Goal: Information Seeking & Learning: Learn about a topic

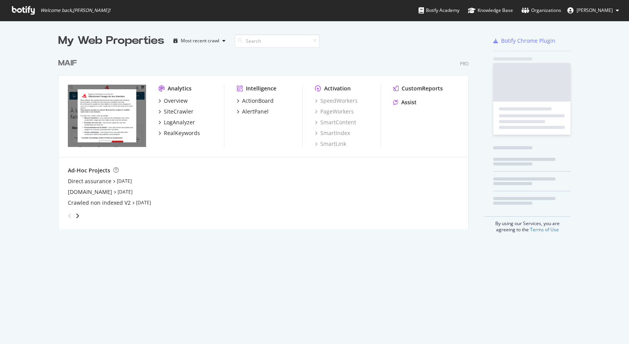
scroll to position [175, 411]
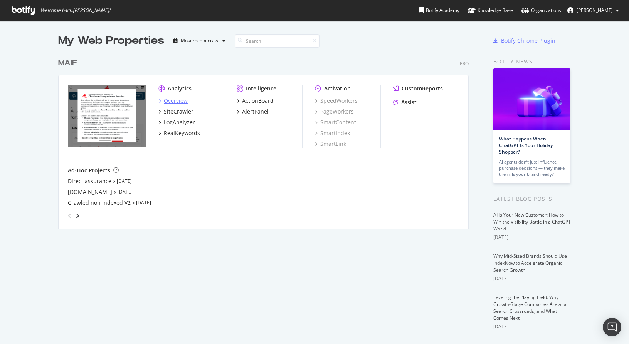
click at [166, 97] on div "Analytics Overview SiteCrawler LogAnalyzer RealKeywords" at bounding box center [191, 116] width 66 height 63
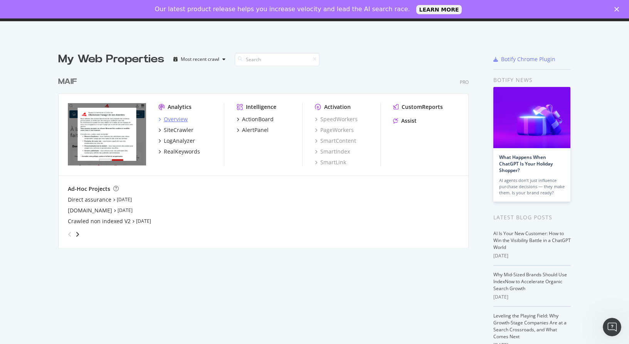
scroll to position [0, 0]
click at [177, 121] on div "Overview" at bounding box center [176, 120] width 24 height 8
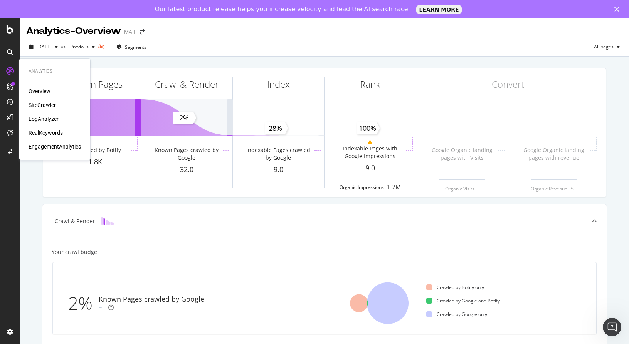
click at [47, 104] on div "SiteCrawler" at bounding box center [42, 105] width 27 height 8
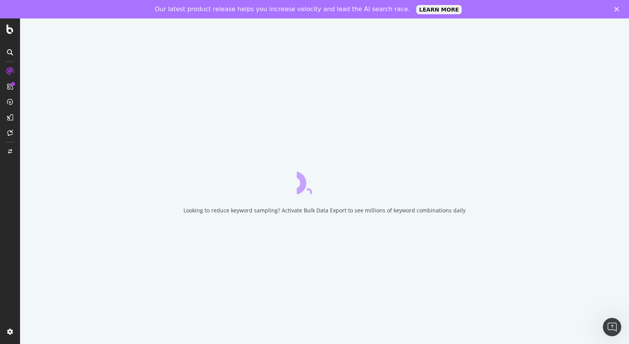
click at [189, 216] on div "Looking to reduce keyword sampling? Activate Bulk Data Export to see millions o…" at bounding box center [324, 190] width 609 height 344
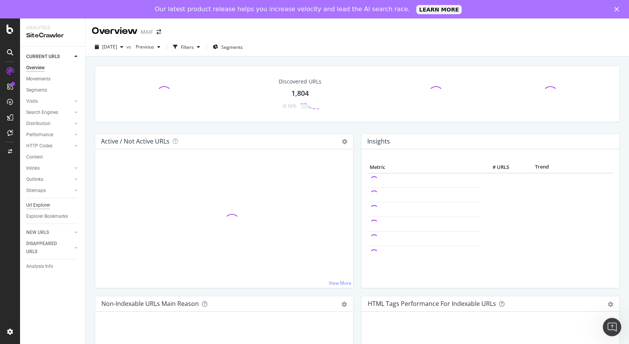
click at [42, 207] on div "Url Explorer" at bounding box center [38, 206] width 24 height 8
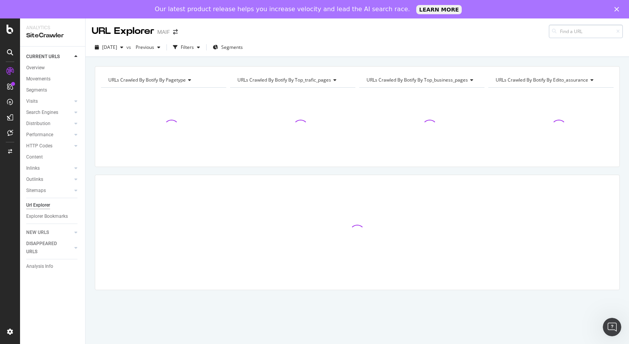
click at [571, 31] on input at bounding box center [586, 31] width 74 height 13
type input "[URL][DOMAIN_NAME]"
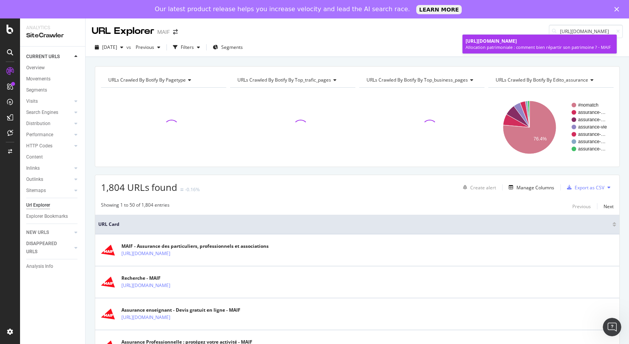
scroll to position [0, 0]
click at [521, 50] on div "Allocation patrimoniale : comment bien répartir son patrimoine ? - MAIF" at bounding box center [539, 47] width 148 height 6
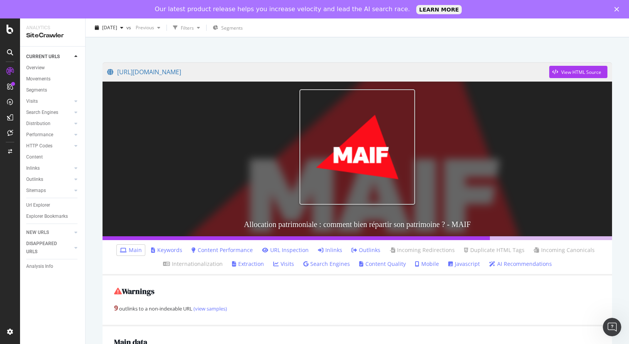
scroll to position [154, 0]
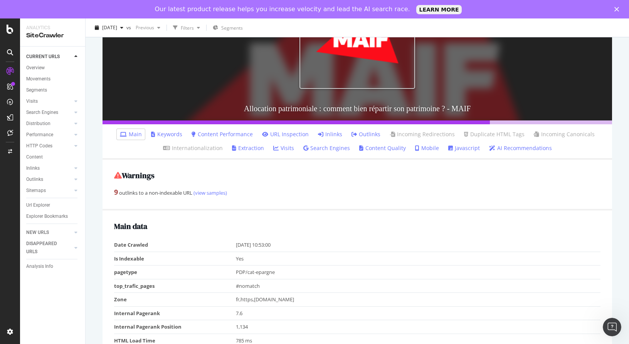
click at [336, 131] on link "Inlinks" at bounding box center [330, 135] width 24 height 8
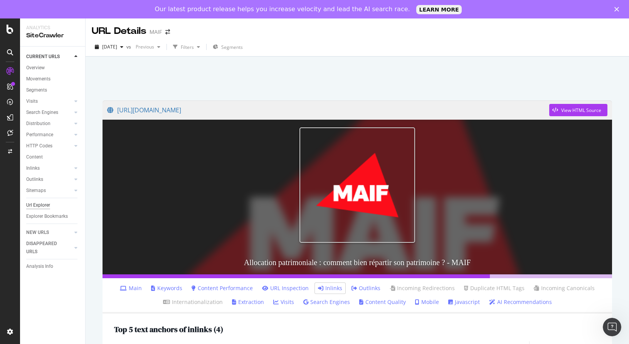
click at [31, 202] on div "Url Explorer" at bounding box center [38, 206] width 24 height 8
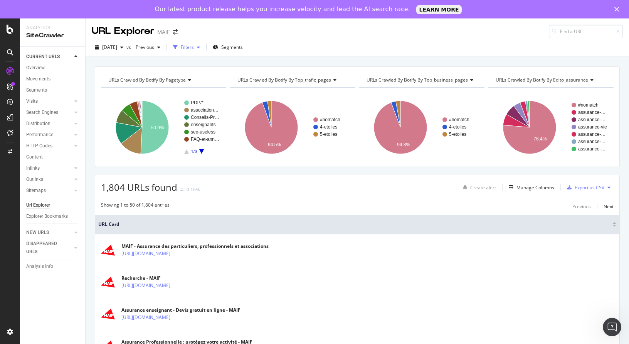
click at [194, 49] on div "Filters" at bounding box center [187, 47] width 13 height 7
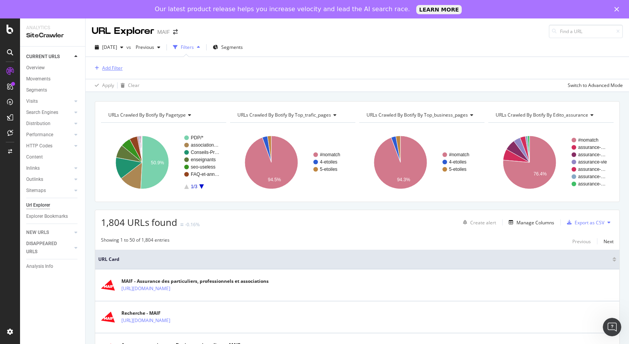
click at [116, 68] on div "Add Filter" at bounding box center [112, 68] width 20 height 7
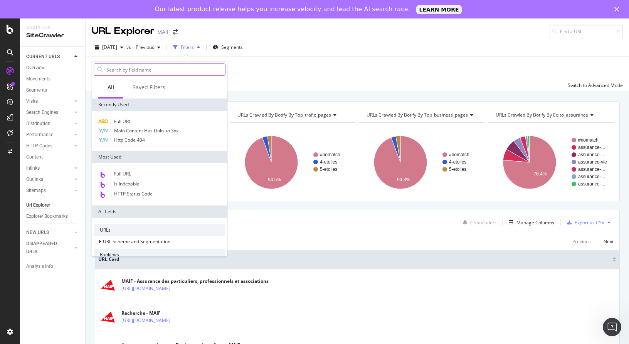
click at [162, 67] on input "text" at bounding box center [165, 70] width 119 height 12
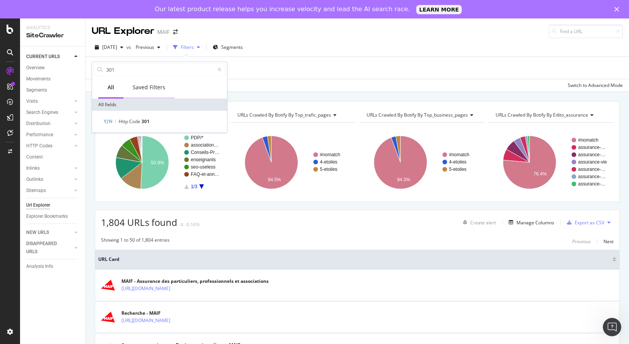
type input "301"
click at [142, 86] on div "Saved Filters" at bounding box center [149, 88] width 33 height 8
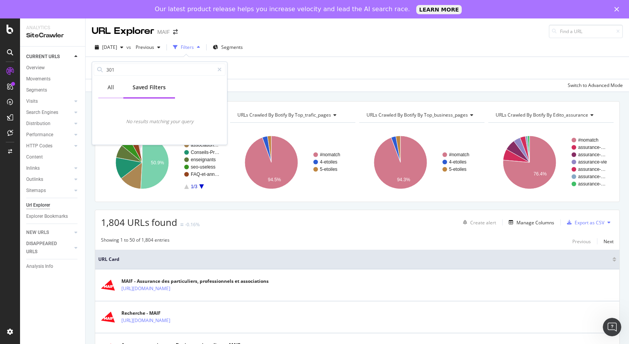
click at [114, 90] on div "All" at bounding box center [110, 87] width 25 height 21
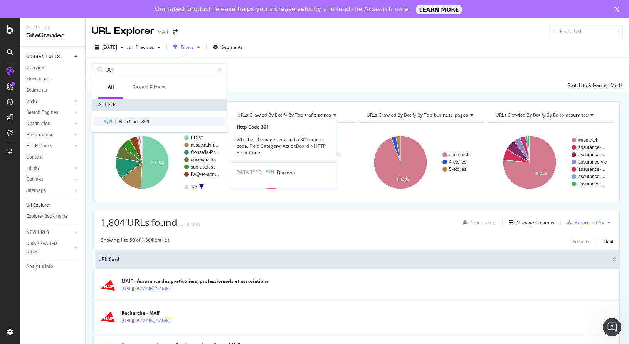
click at [155, 120] on div "Http Code 301" at bounding box center [164, 121] width 123 height 9
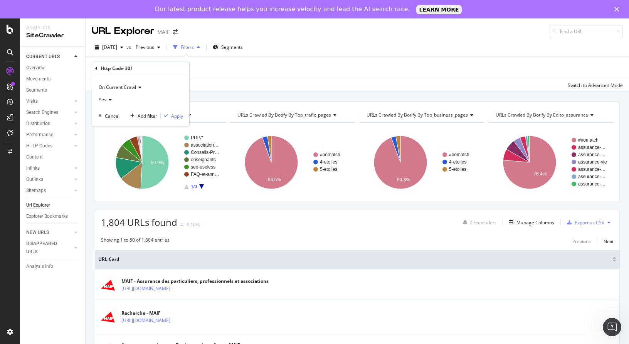
click at [125, 86] on span "On Current Crawl" at bounding box center [117, 87] width 37 height 7
click at [138, 86] on icon at bounding box center [138, 87] width 5 height 5
click at [140, 85] on icon at bounding box center [138, 87] width 5 height 5
click at [104, 103] on div "Yes" at bounding box center [140, 100] width 85 height 12
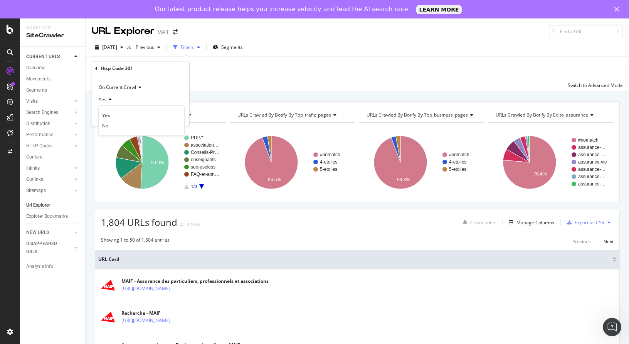
click at [109, 101] on icon at bounding box center [108, 99] width 5 height 5
click at [175, 115] on div "Apply" at bounding box center [177, 116] width 12 height 7
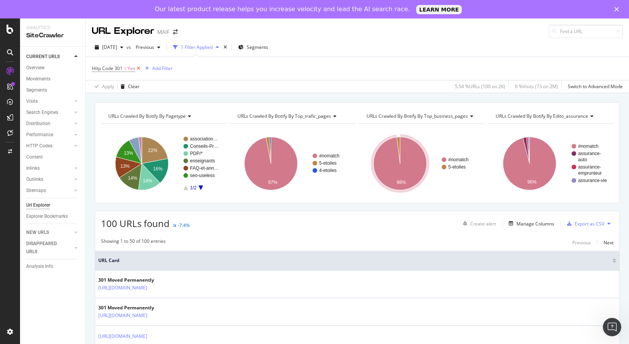
click at [138, 69] on icon at bounding box center [138, 69] width 7 height 8
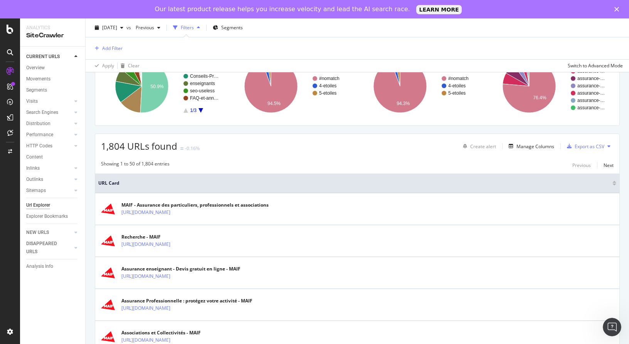
scroll to position [77, 0]
click at [533, 144] on div "Manage Columns" at bounding box center [535, 146] width 38 height 7
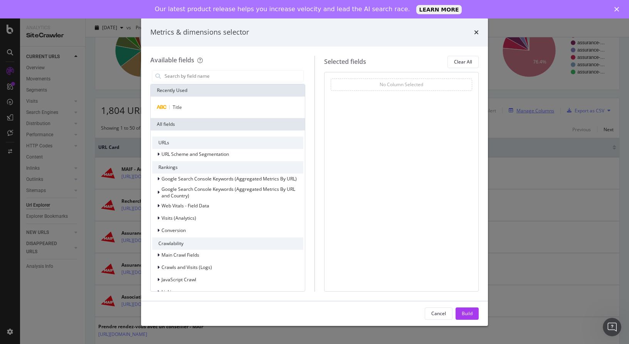
scroll to position [42, 0]
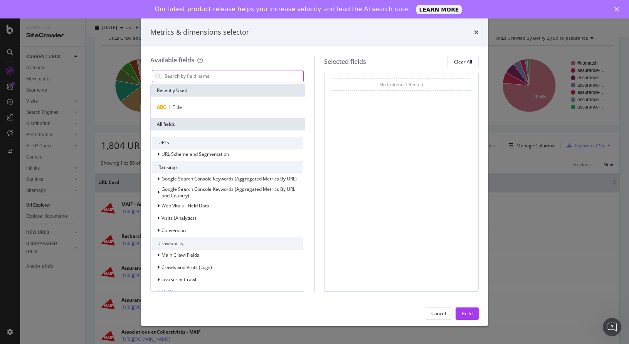
click at [206, 73] on input "modal" at bounding box center [233, 77] width 139 height 12
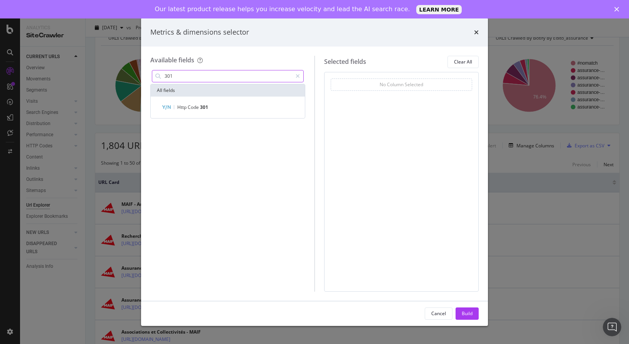
click at [175, 79] on input "301" at bounding box center [228, 77] width 128 height 12
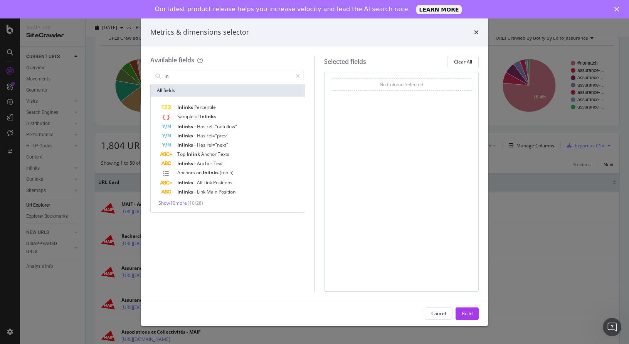
type input "i"
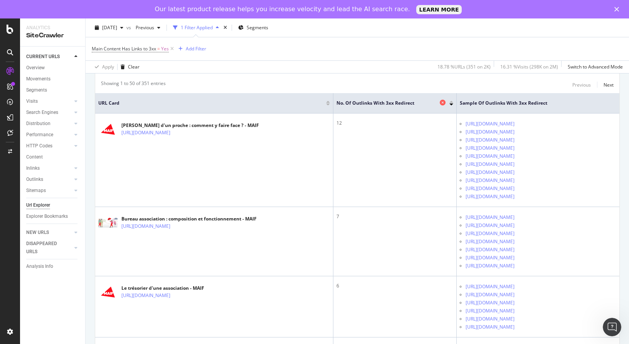
scroll to position [77, 0]
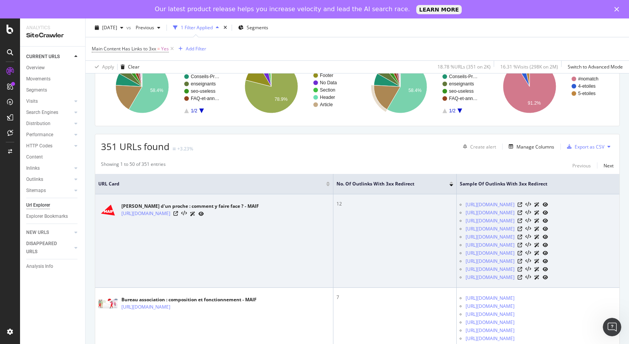
drag, startPoint x: 119, startPoint y: 213, endPoint x: 221, endPoint y: 238, distance: 105.1
click at [221, 238] on td "Décès d'un proche : comment y faire face ? - MAIF https://www.maif.fr/famille-v…" at bounding box center [214, 242] width 238 height 94
drag, startPoint x: 221, startPoint y: 238, endPoint x: 226, endPoint y: 235, distance: 5.7
click at [221, 238] on td "Décès d'un proche : comment y faire face ? - MAIF https://www.maif.fr/famille-v…" at bounding box center [214, 242] width 238 height 94
drag, startPoint x: 259, startPoint y: 214, endPoint x: 122, endPoint y: 215, distance: 136.8
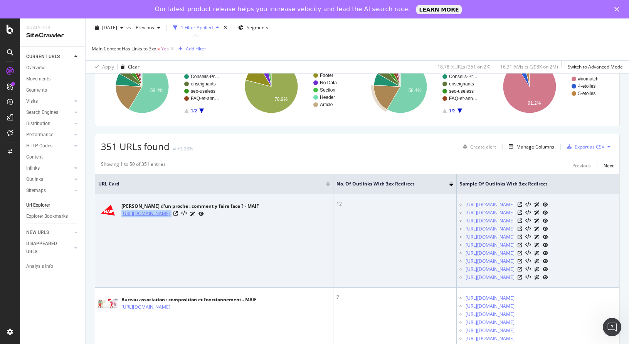
click at [122, 215] on div "https://www.maif.fr/famille-vie-quotidienne/faire-face-au-deces" at bounding box center [190, 214] width 138 height 8
copy div "https://www.maif.fr/famille-vie-quotidienne/faire-face-au-deces"
click at [363, 247] on td "12" at bounding box center [394, 242] width 123 height 94
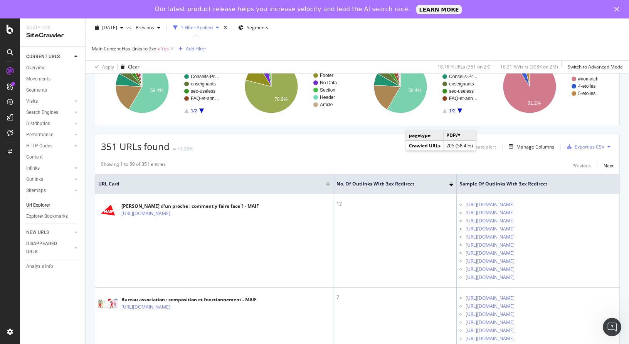
click at [386, 142] on div "351 URLs found +3.23% Create alert Manage Columns Export as CSV" at bounding box center [357, 143] width 524 height 19
click at [111, 188] on span "URL Card" at bounding box center [211, 184] width 226 height 7
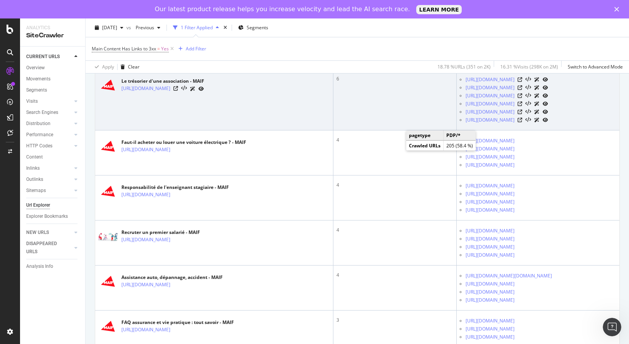
scroll to position [385, 0]
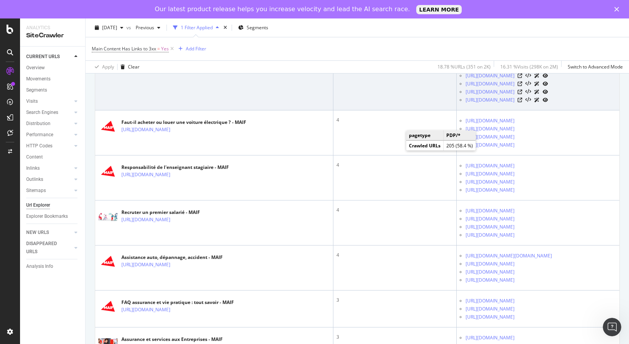
click at [348, 111] on td "6" at bounding box center [394, 79] width 123 height 61
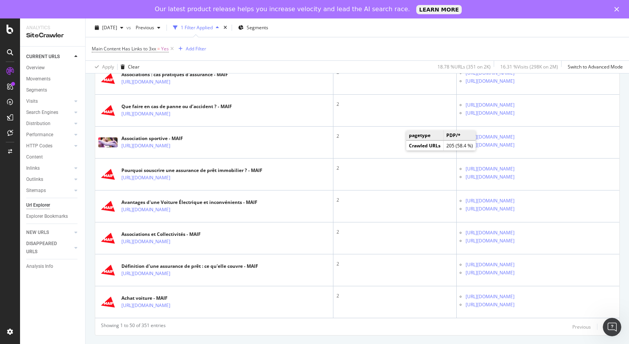
scroll to position [2417, 0]
click at [603, 326] on div "Next" at bounding box center [608, 327] width 10 height 7
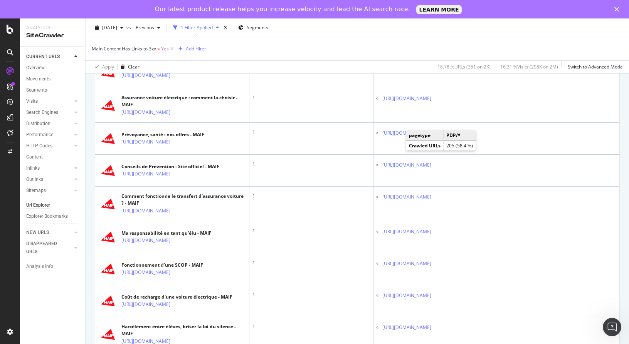
scroll to position [1501, 0]
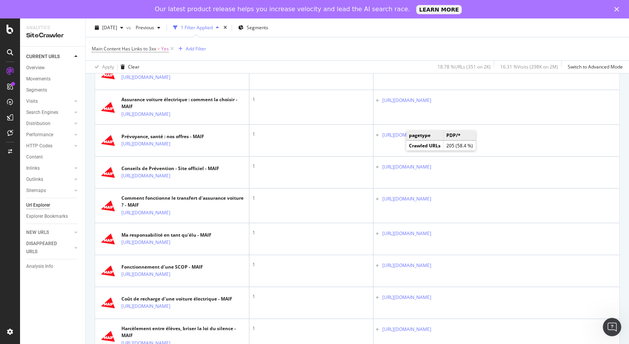
drag, startPoint x: 622, startPoint y: 258, endPoint x: 619, endPoint y: 81, distance: 177.3
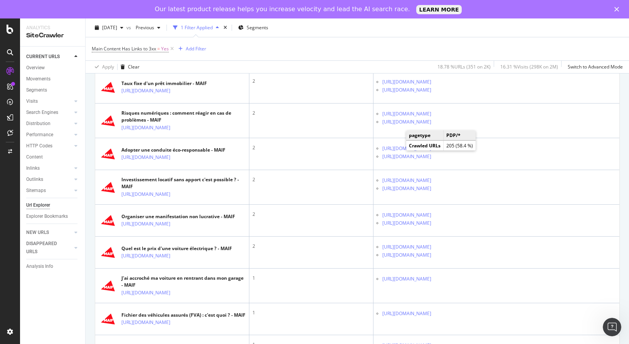
scroll to position [126, 0]
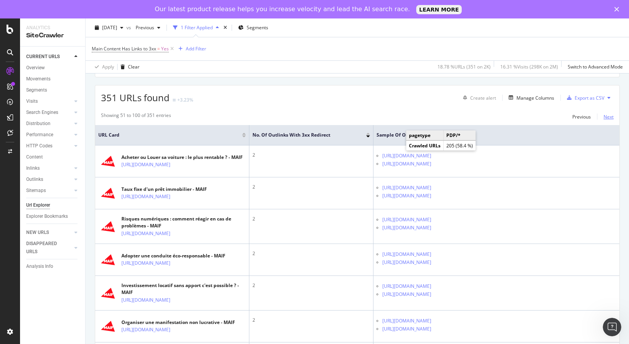
click at [603, 113] on div "Next" at bounding box center [608, 117] width 10 height 8
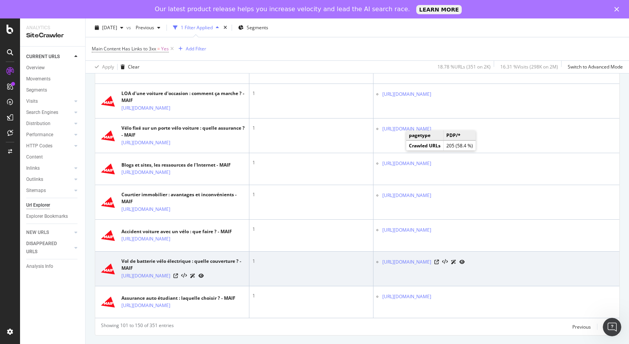
scroll to position [2046, 0]
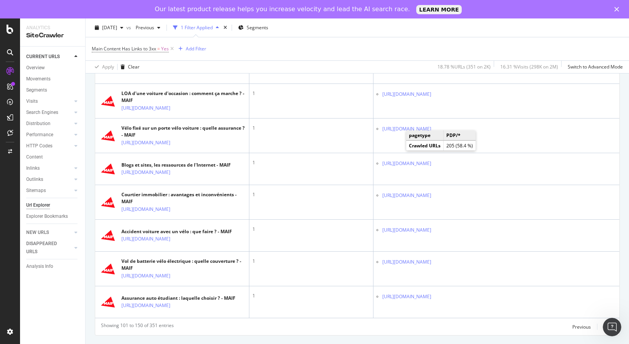
click at [603, 325] on div "Next" at bounding box center [608, 327] width 10 height 7
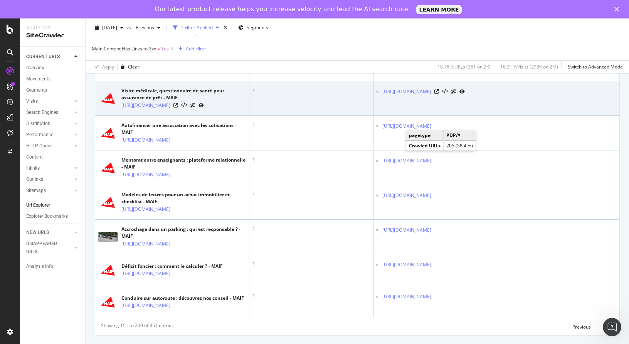
scroll to position [2055, 0]
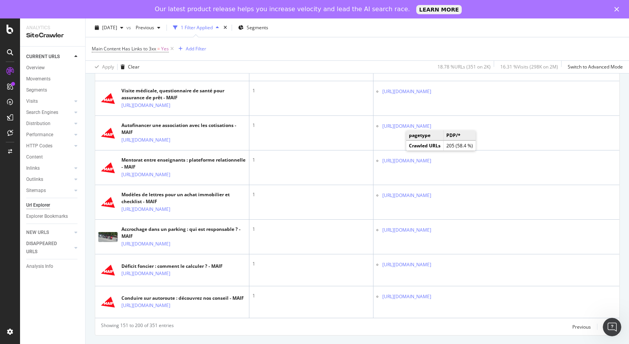
click at [603, 329] on div "Next" at bounding box center [608, 327] width 10 height 7
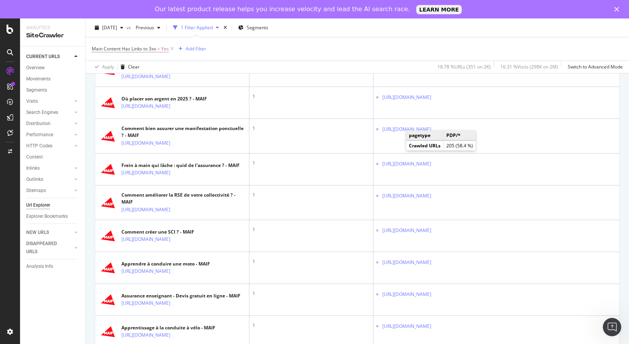
scroll to position [105, 0]
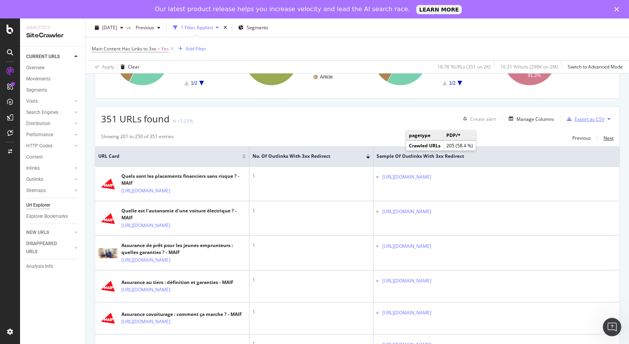
drag, startPoint x: 603, startPoint y: 137, endPoint x: 584, endPoint y: 123, distance: 23.4
click at [603, 137] on div "Next" at bounding box center [608, 138] width 10 height 7
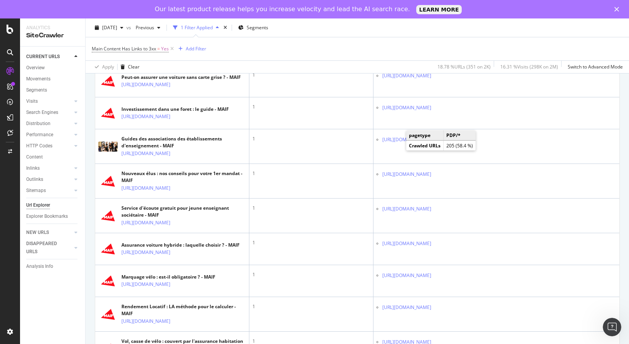
scroll to position [161, 0]
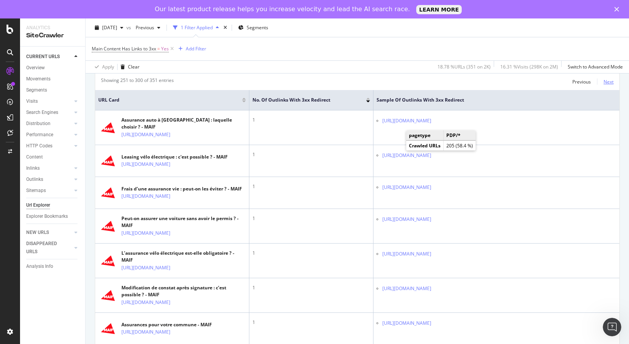
click at [607, 82] on div "Next" at bounding box center [608, 82] width 10 height 7
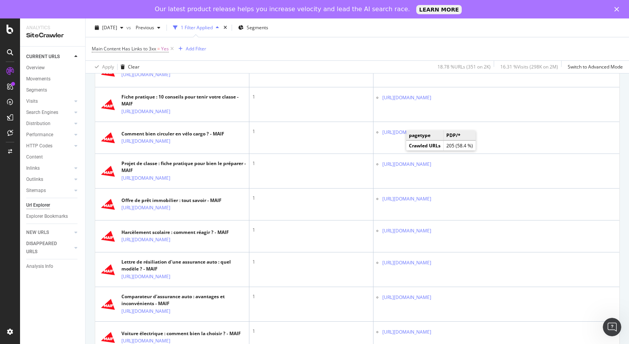
scroll to position [0, 0]
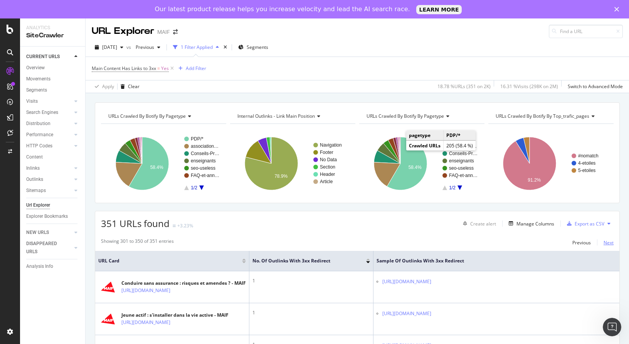
click at [603, 238] on button "Next" at bounding box center [608, 242] width 10 height 9
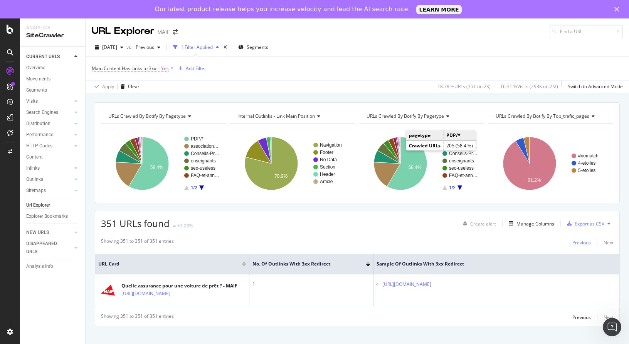
click at [579, 244] on div "Previous" at bounding box center [581, 243] width 18 height 7
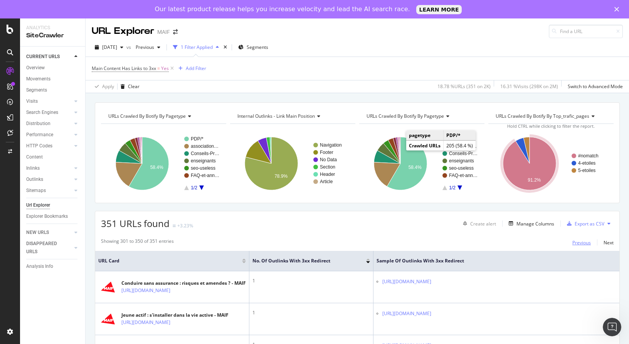
click at [572, 240] on div "Previous" at bounding box center [581, 243] width 18 height 7
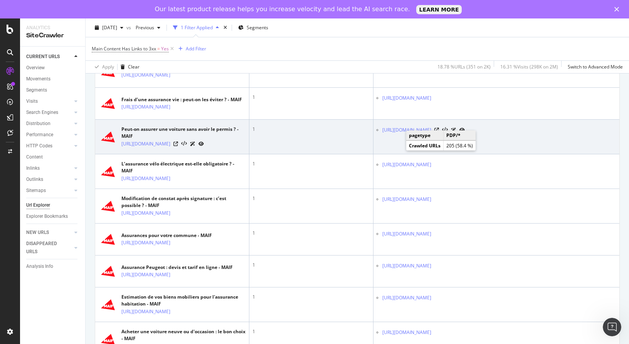
scroll to position [19, 0]
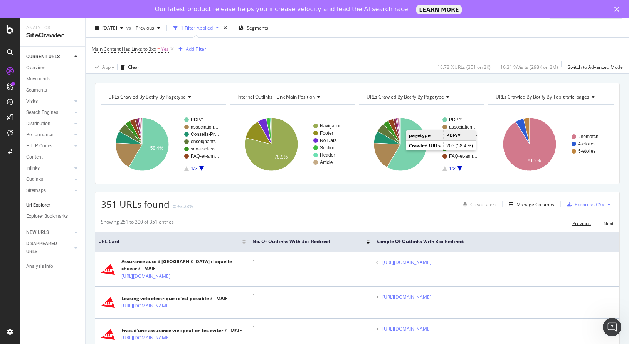
drag, startPoint x: 581, startPoint y: 221, endPoint x: 565, endPoint y: 198, distance: 27.5
click at [581, 221] on div "Previous" at bounding box center [581, 223] width 18 height 7
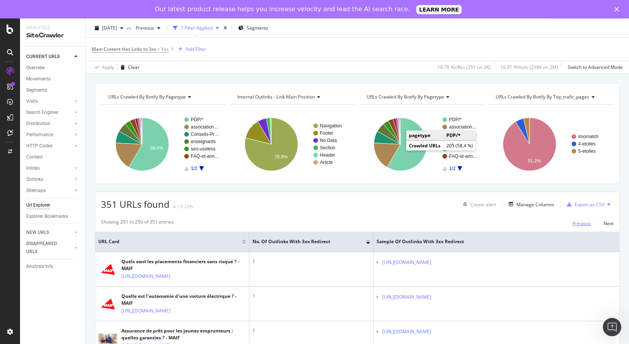
click at [578, 223] on div "Previous" at bounding box center [581, 223] width 18 height 7
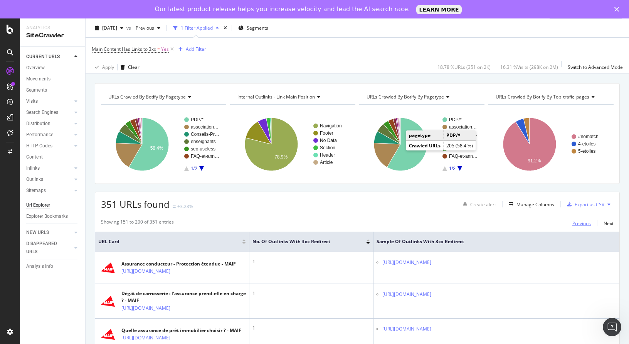
click at [575, 226] on div "Previous" at bounding box center [581, 223] width 18 height 7
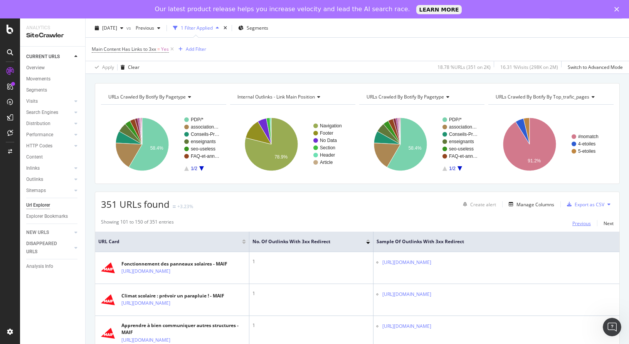
click at [578, 228] on div "Previous" at bounding box center [581, 223] width 18 height 8
click at [575, 226] on div "Previous" at bounding box center [581, 223] width 18 height 7
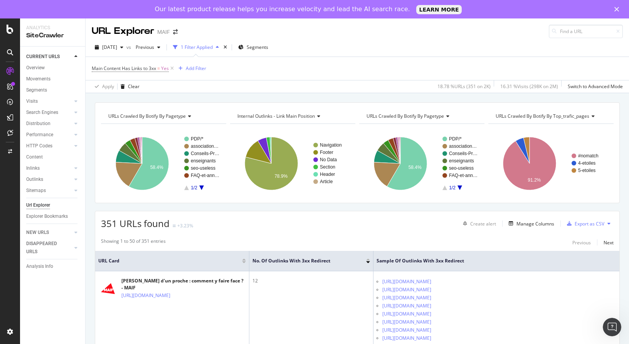
scroll to position [1950, 0]
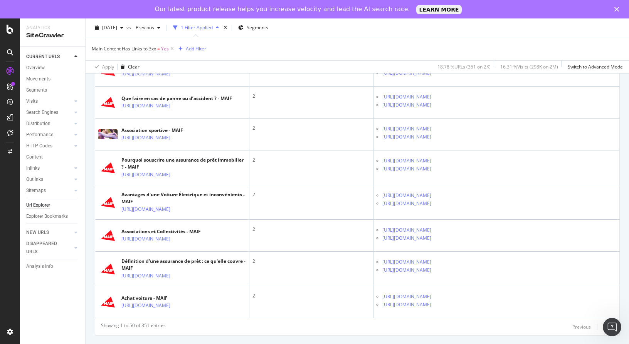
drag, startPoint x: 556, startPoint y: 207, endPoint x: 425, endPoint y: 217, distance: 131.4
copy link "/epargne-patrimoine/conseil-patrimonial/scpi-de-rendement"
